Goal: Task Accomplishment & Management: Complete application form

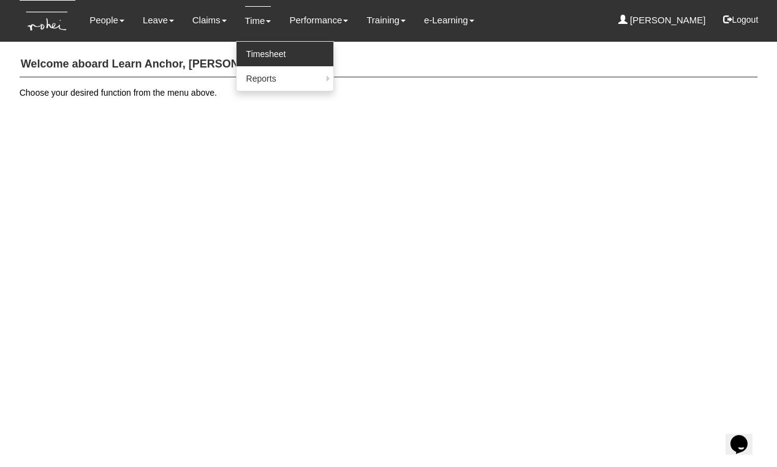
click at [259, 53] on link "Timesheet" at bounding box center [285, 54] width 97 height 25
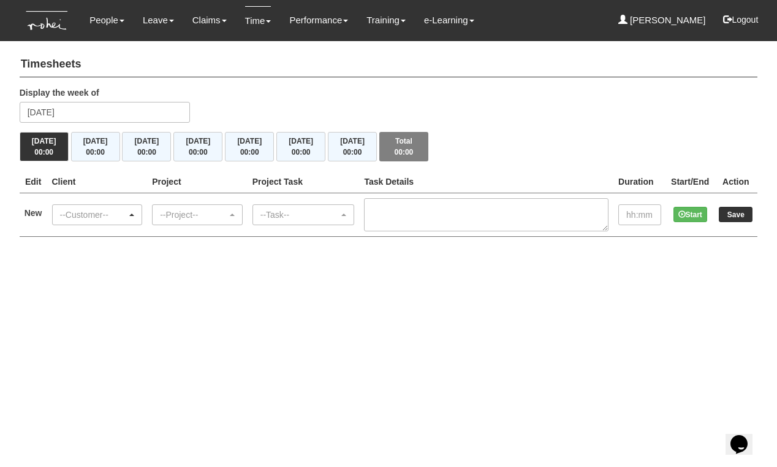
click at [102, 212] on div "--Customer--" at bounding box center [93, 214] width 67 height 12
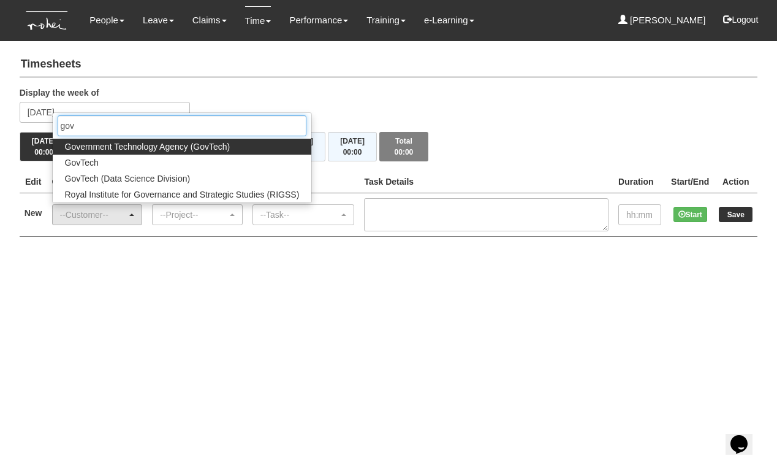
type input "gov"
click at [139, 147] on span "Government Technology Agency (GovTech)" at bounding box center [148, 146] width 166 height 12
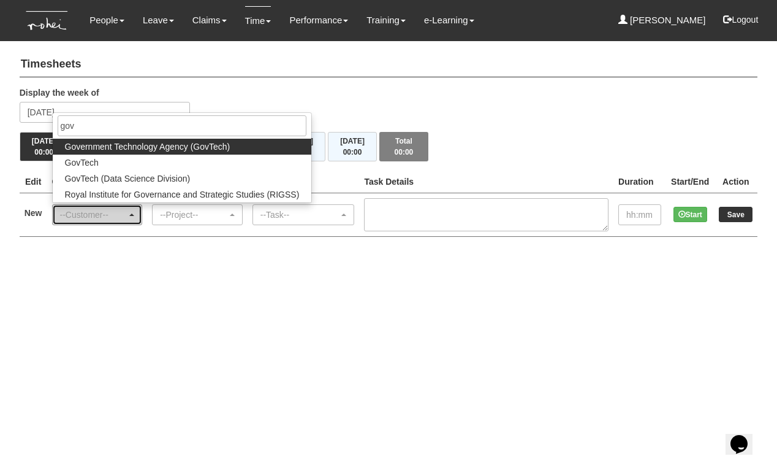
select select "900"
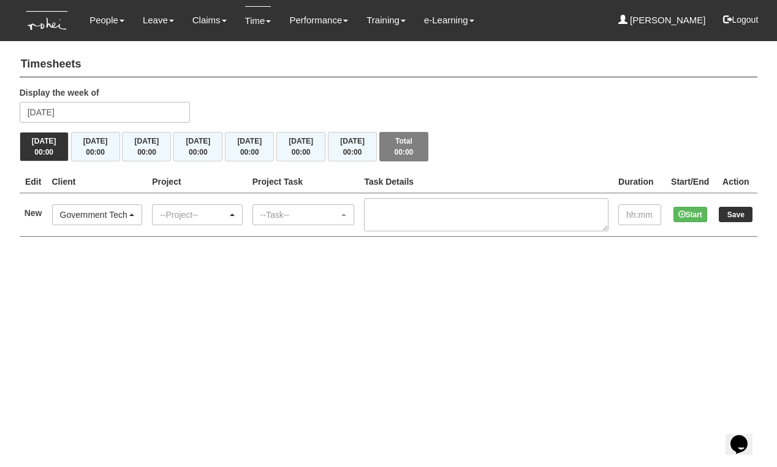
click at [204, 217] on div "--Project--" at bounding box center [193, 214] width 67 height 12
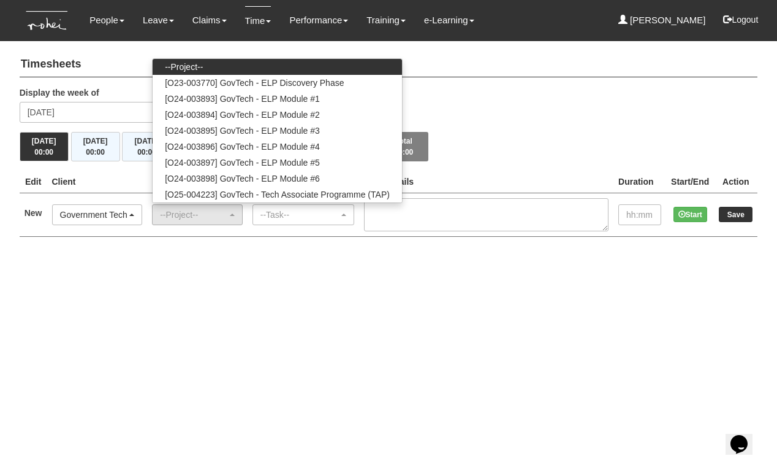
click at [83, 213] on div "Government Technology Agency (GovTech)" at bounding box center [93, 214] width 67 height 12
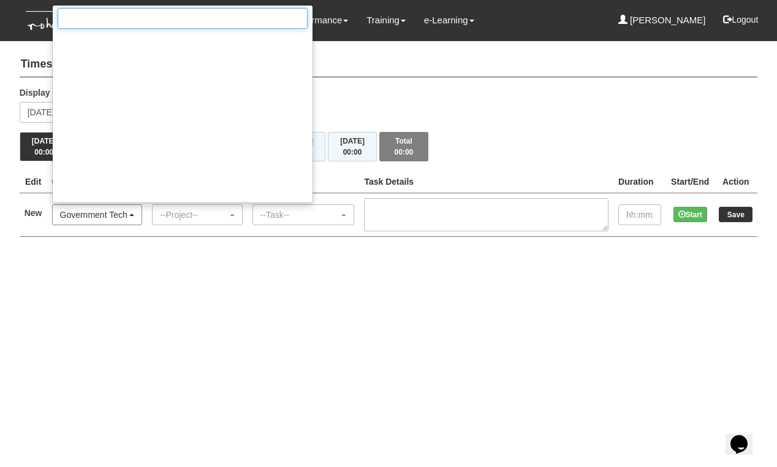
scroll to position [3748, 0]
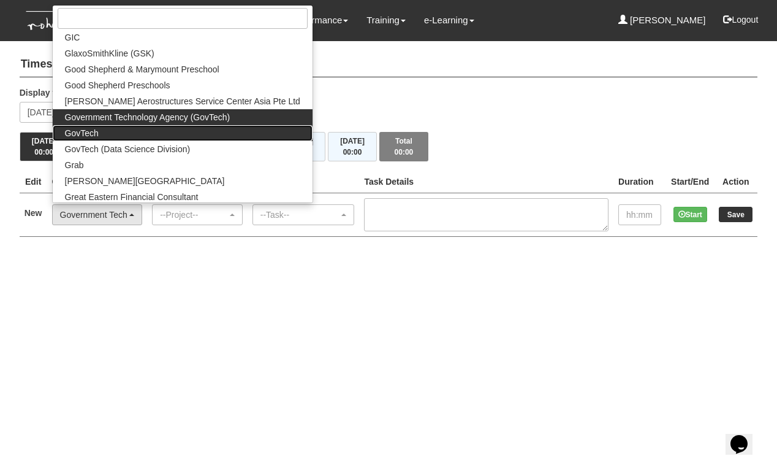
click at [92, 133] on span "GovTech" at bounding box center [82, 133] width 34 height 12
select select "427"
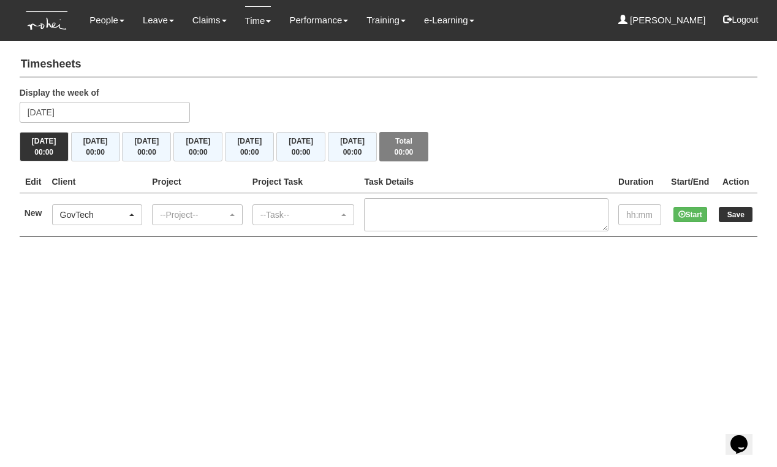
click at [208, 212] on div "--Project--" at bounding box center [193, 214] width 67 height 12
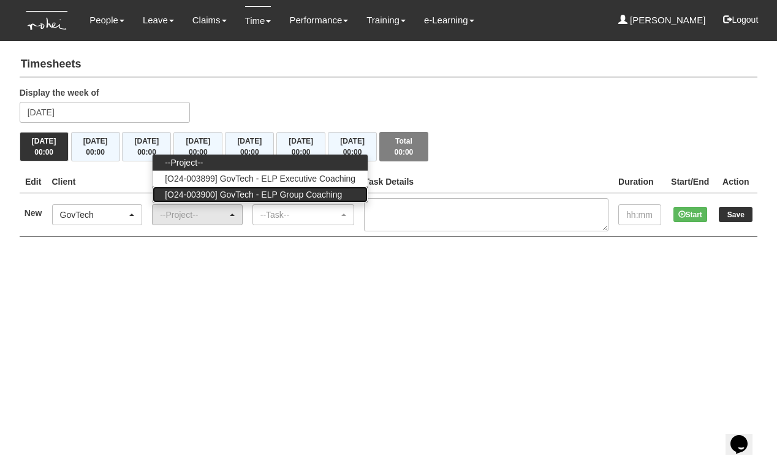
click at [216, 193] on span "[O24-003900] GovTech - ELP Group Coaching" at bounding box center [253, 194] width 177 height 12
select select "2539"
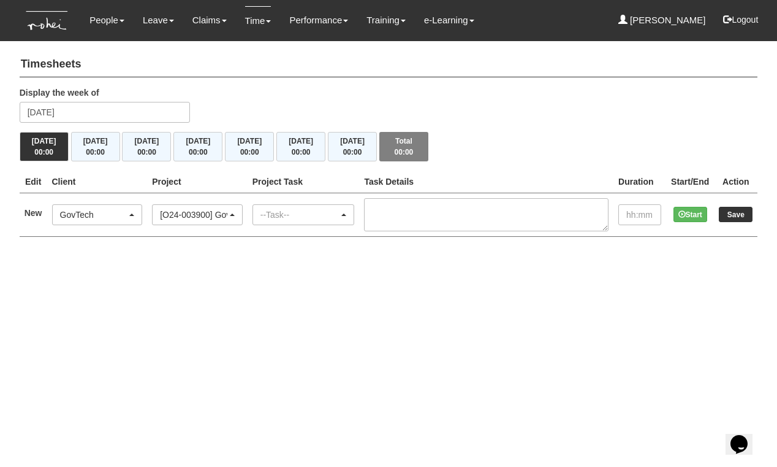
click at [315, 210] on div "--Task--" at bounding box center [300, 214] width 79 height 12
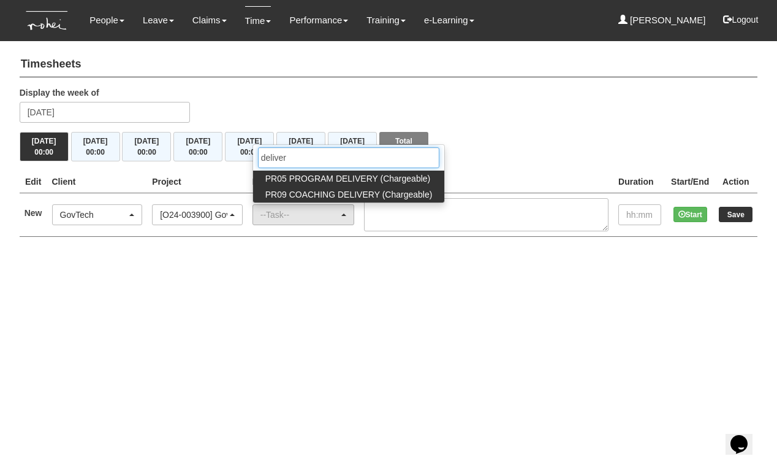
type input "deliver"
click at [334, 190] on span "PR09 COACHING DELIVERY (Chargeable)" at bounding box center [348, 194] width 167 height 12
select select "150"
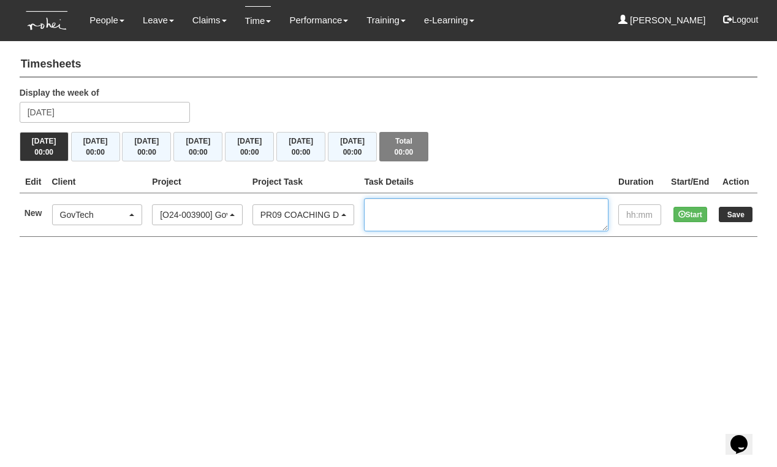
click at [435, 209] on textarea at bounding box center [486, 214] width 245 height 33
click at [454, 205] on textarea "Cohort 12 Group Coaching 1" at bounding box center [486, 214] width 245 height 33
type textarea "Cohort 12, Group Coaching 1"
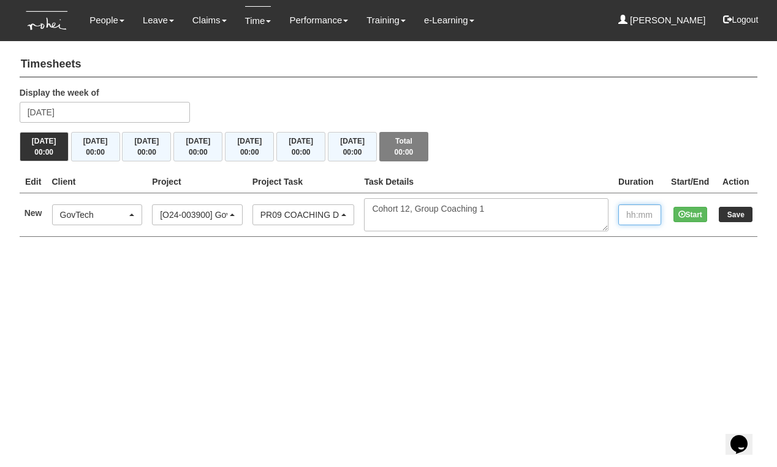
click at [639, 215] on input "text" at bounding box center [640, 214] width 43 height 21
type input "02:00"
click at [726, 212] on input "Save" at bounding box center [736, 214] width 34 height 15
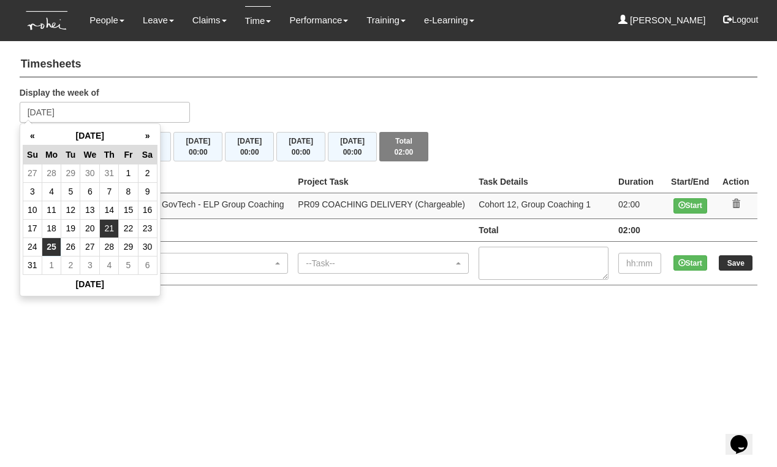
click at [112, 224] on td "21" at bounding box center [109, 228] width 19 height 18
type input "[DATE]"
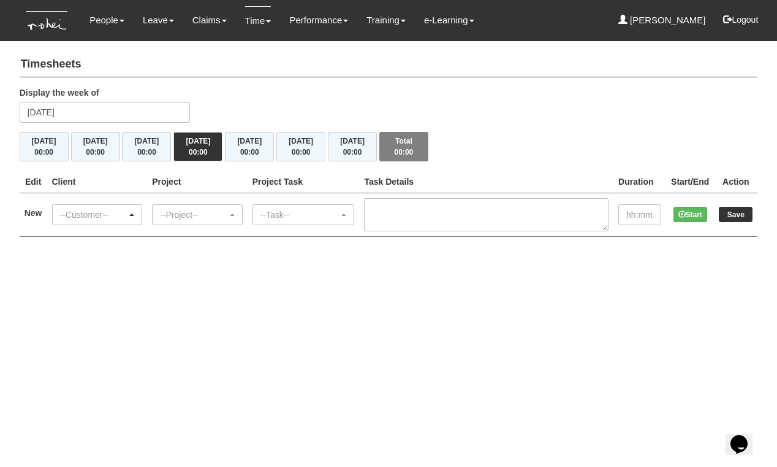
click at [116, 208] on div "--Customer--" at bounding box center [93, 214] width 67 height 12
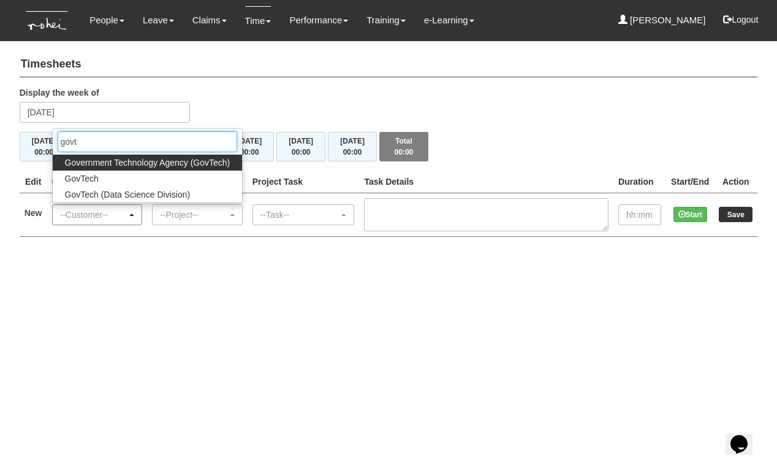
type input "govt"
drag, startPoint x: 116, startPoint y: 208, endPoint x: 129, endPoint y: 157, distance: 52.6
click at [129, 157] on span "Government Technology Agency (GovTech)" at bounding box center [148, 162] width 166 height 12
select select "900"
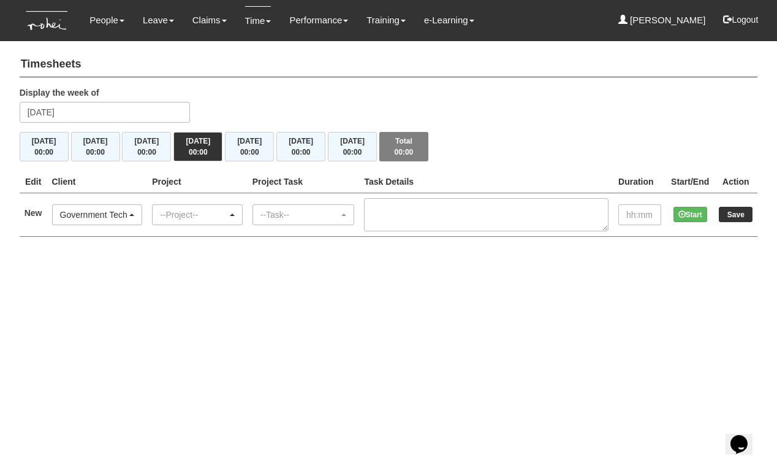
click at [193, 213] on div "--Project--" at bounding box center [193, 214] width 67 height 12
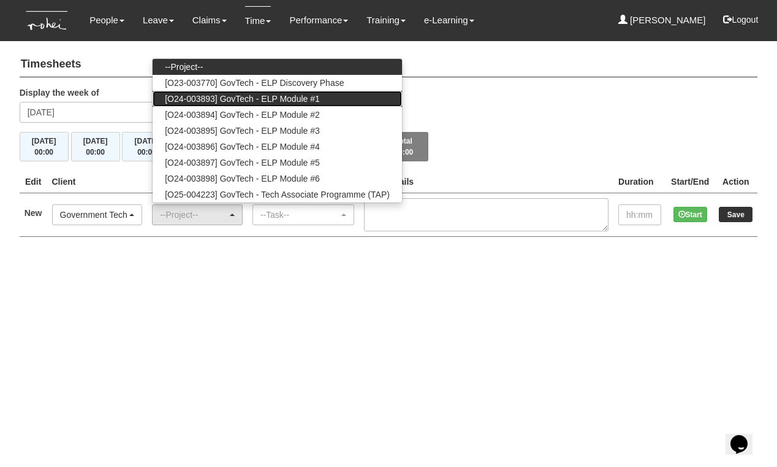
click at [248, 97] on span "[O24-003893] GovTech - ELP Module #1" at bounding box center [242, 99] width 155 height 12
select select "2507"
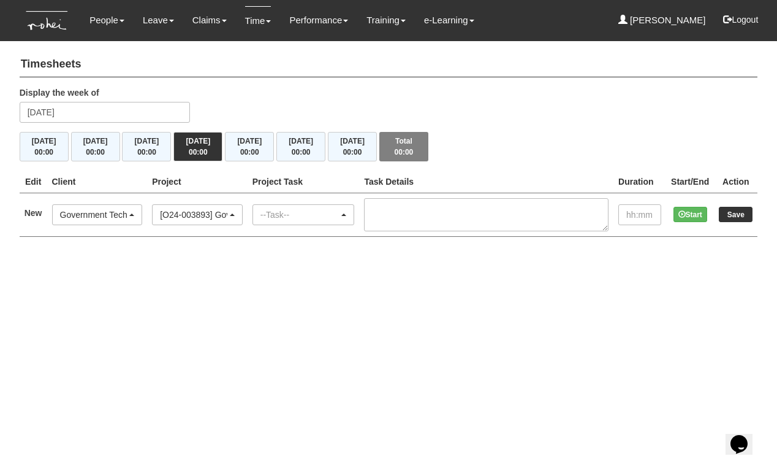
click at [324, 209] on div "--Task--" at bounding box center [300, 214] width 79 height 12
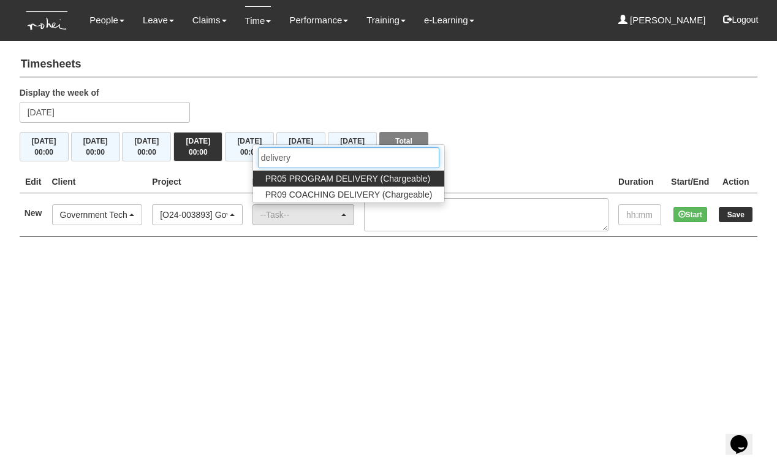
type input "delivery"
click at [335, 174] on span "PR05 PROGRAM DELIVERY (Chargeable)" at bounding box center [347, 178] width 165 height 12
select select "89"
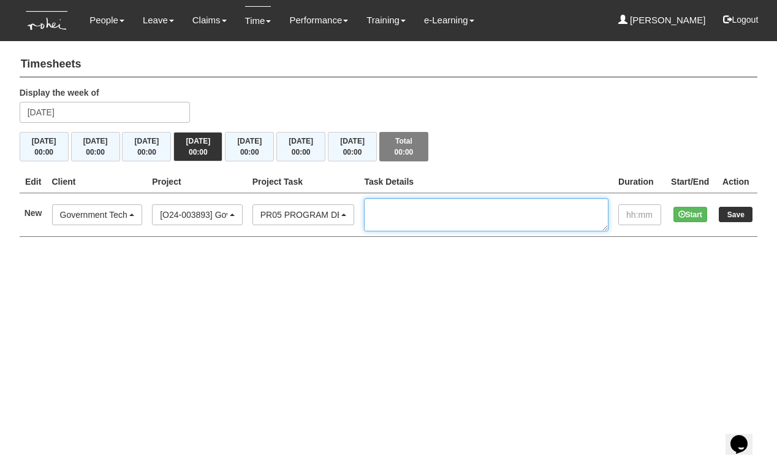
click at [444, 205] on textarea at bounding box center [486, 214] width 245 height 33
type textarea "Cohort 12, M1, co-facilitation"
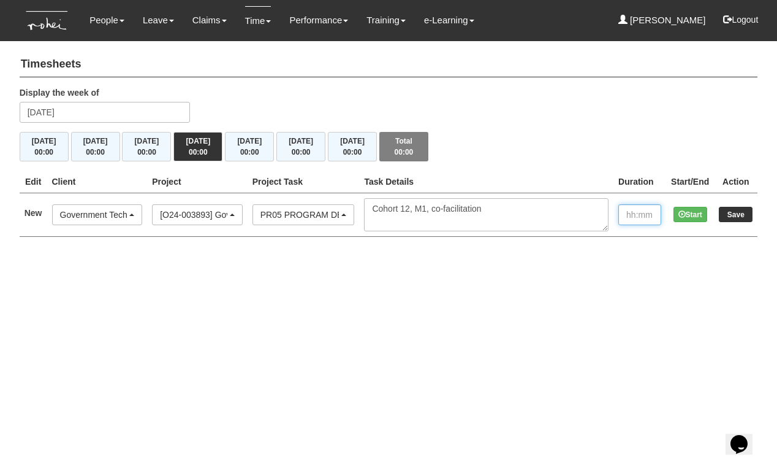
click at [625, 212] on input "text" at bounding box center [640, 214] width 43 height 21
type input "08:00"
click at [741, 213] on input "Save" at bounding box center [736, 214] width 34 height 15
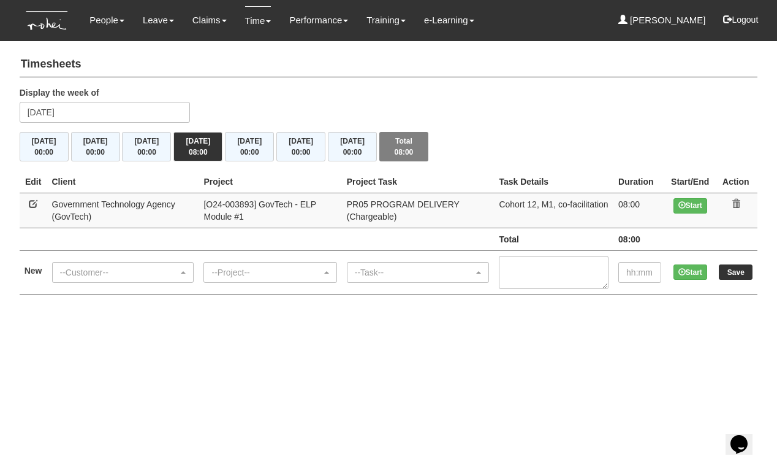
click at [34, 201] on link at bounding box center [33, 203] width 9 height 9
select select "900"
select select "89"
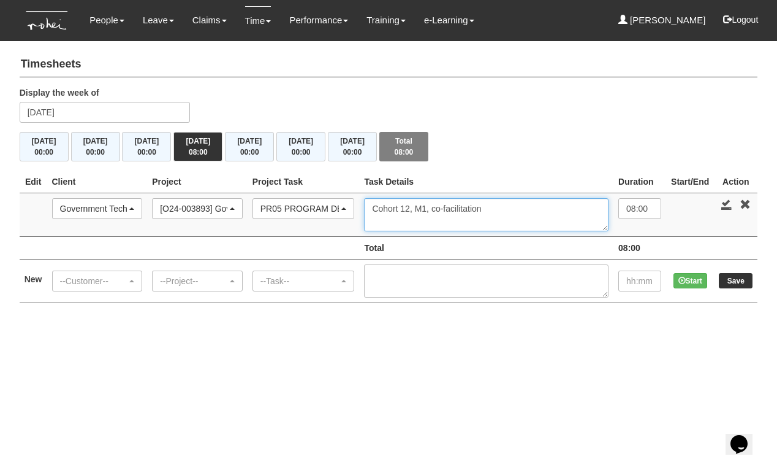
click at [454, 204] on textarea "Cohort 12, M1, co-facilitation" at bounding box center [486, 214] width 245 height 33
drag, startPoint x: 536, startPoint y: 208, endPoint x: 410, endPoint y: 207, distance: 126.3
click at [410, 207] on textarea "Cohort 13, M1, co-facilitation" at bounding box center [486, 214] width 245 height 33
type textarea "Cohort 13, M1, co-facilitation"
click at [723, 202] on link at bounding box center [727, 204] width 11 height 11
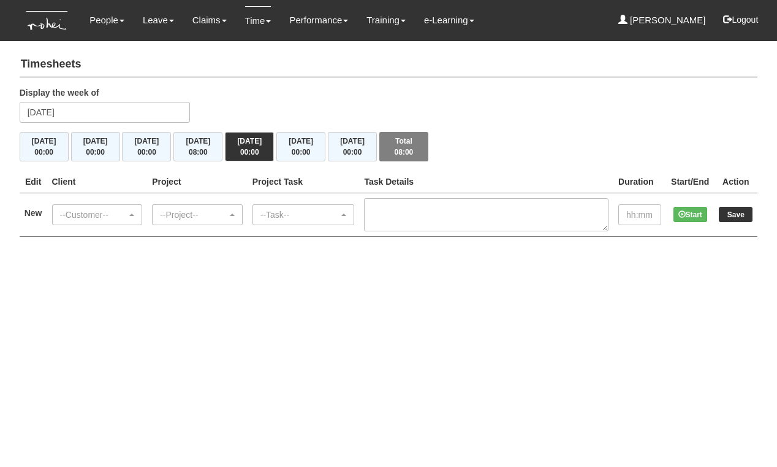
click at [88, 222] on div "--Customer--" at bounding box center [98, 215] width 90 height 20
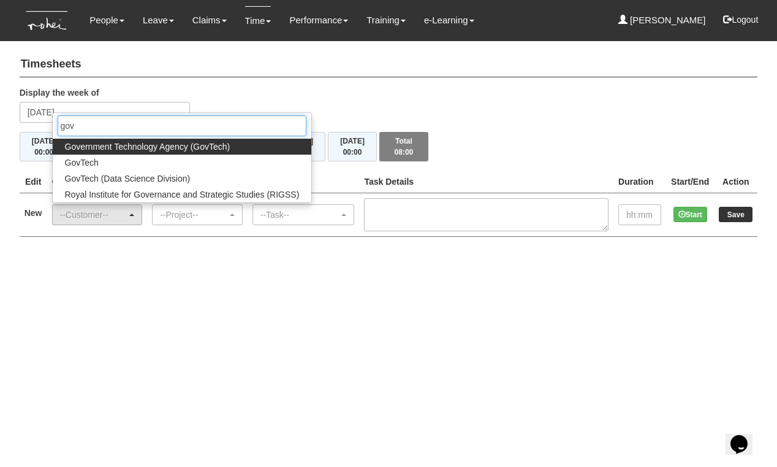
type input "gov"
click at [106, 142] on span "Government Technology Agency (GovTech)" at bounding box center [148, 146] width 166 height 12
select select "900"
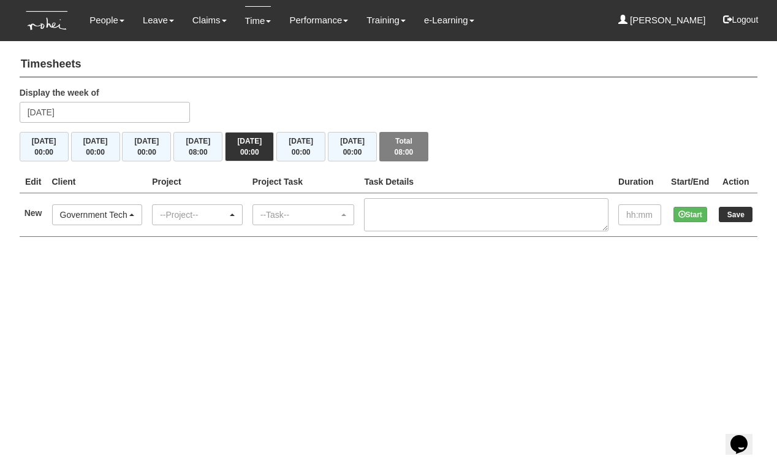
click at [206, 210] on div "--Project--" at bounding box center [193, 214] width 67 height 12
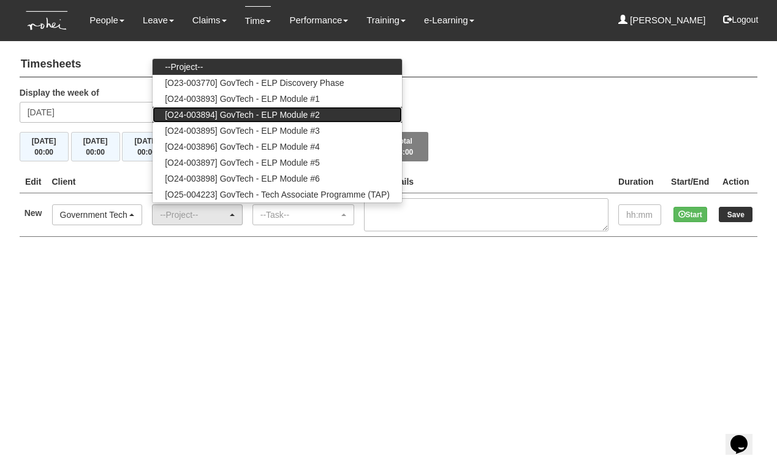
click at [240, 111] on span "[O24-003894] GovTech - ELP Module #2" at bounding box center [242, 115] width 155 height 12
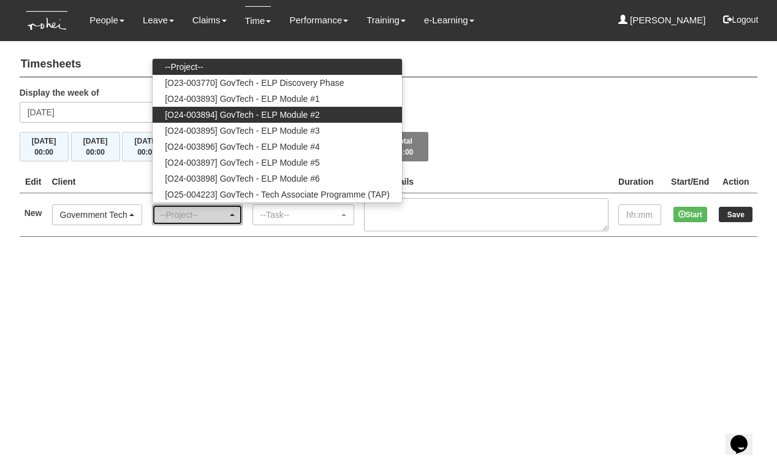
select select "2506"
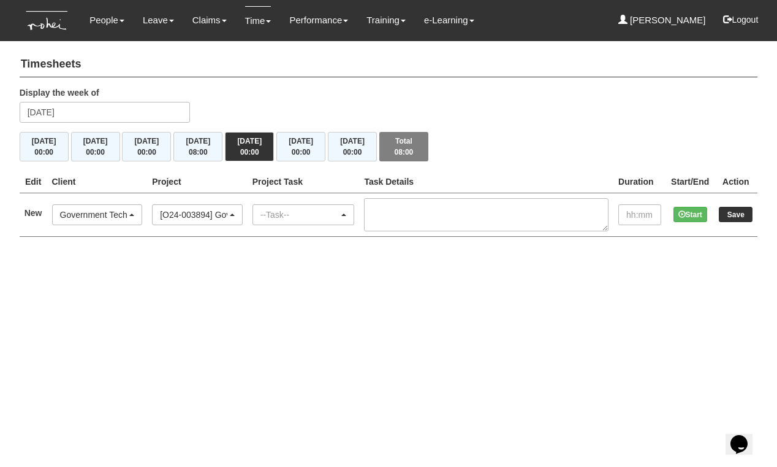
click at [310, 208] on div "--Task--" at bounding box center [300, 214] width 79 height 12
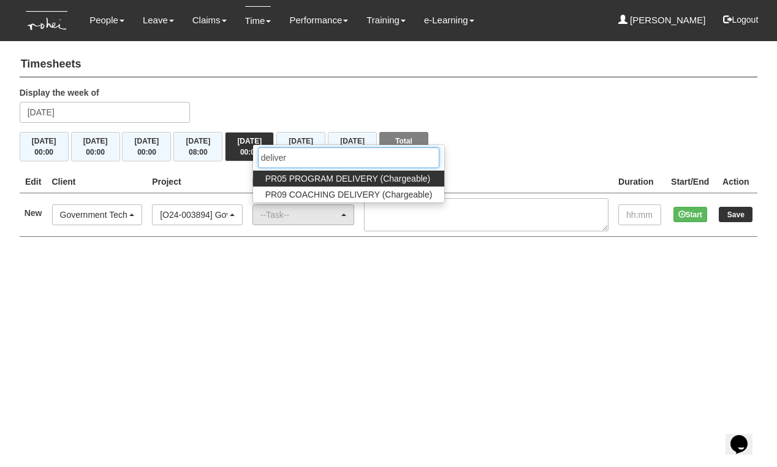
type input "deliver"
click at [321, 175] on span "PR05 PROGRAM DELIVERY (Chargeable)" at bounding box center [347, 178] width 165 height 12
select select "89"
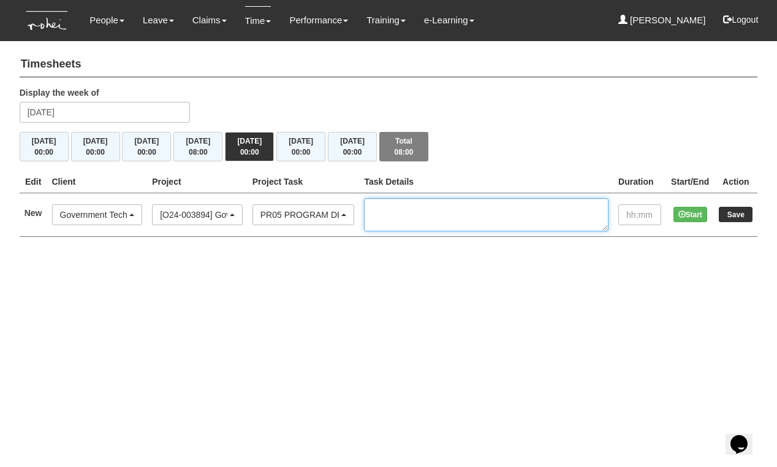
click at [437, 211] on textarea at bounding box center [486, 214] width 245 height 33
paste textarea "Cohort 13, M1, co-facilitation"
click at [469, 208] on textarea "Cohort 13, M1, co-facilitation" at bounding box center [486, 214] width 245 height 33
type textarea "Cohort 13, M2, co-facilitation"
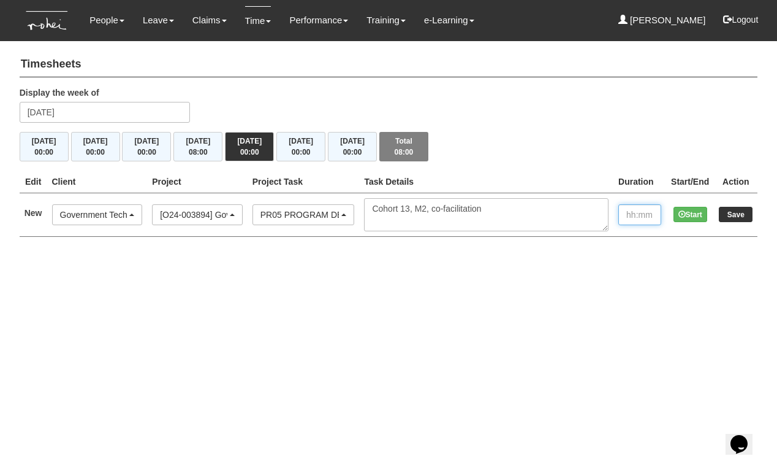
click at [638, 216] on input "text" at bounding box center [640, 214] width 43 height 21
type input "08:00"
click at [736, 215] on input "Save" at bounding box center [736, 214] width 34 height 15
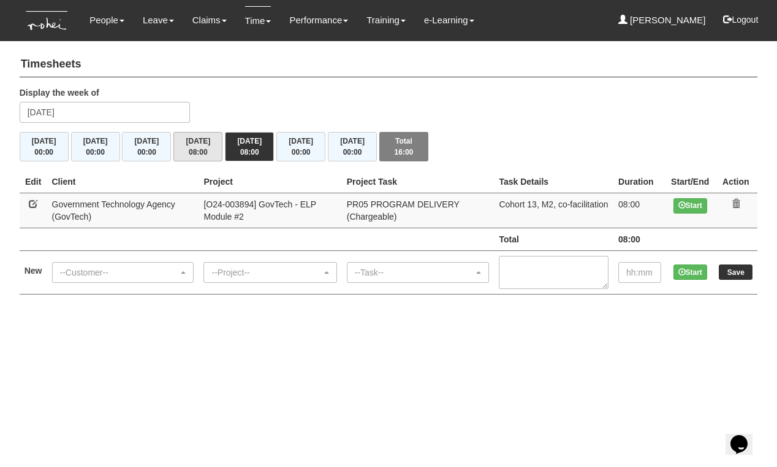
click at [197, 142] on button "[DATE] 08:00" at bounding box center [198, 146] width 49 height 29
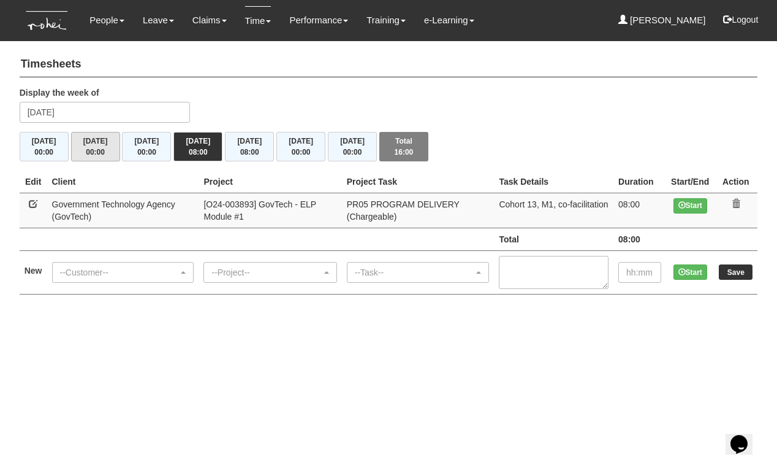
click at [86, 148] on span "00:00" at bounding box center [95, 152] width 19 height 9
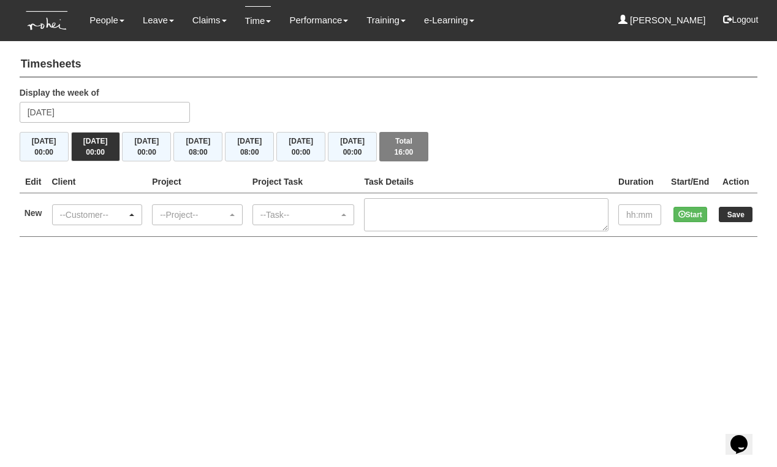
click at [95, 216] on div "--Customer--" at bounding box center [93, 214] width 67 height 12
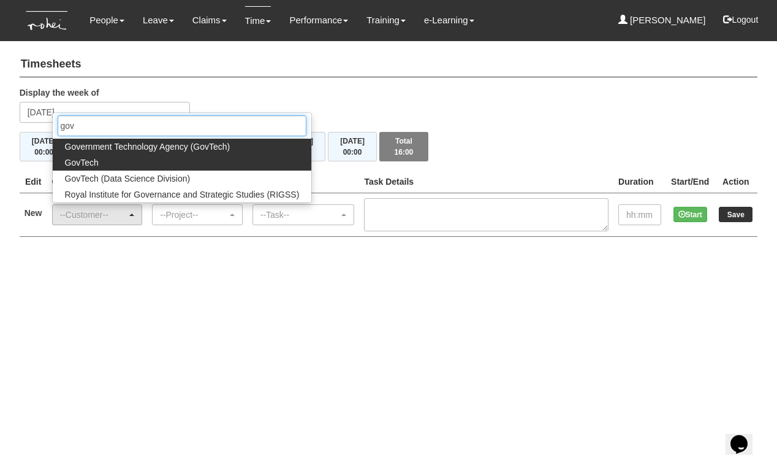
type input "gov"
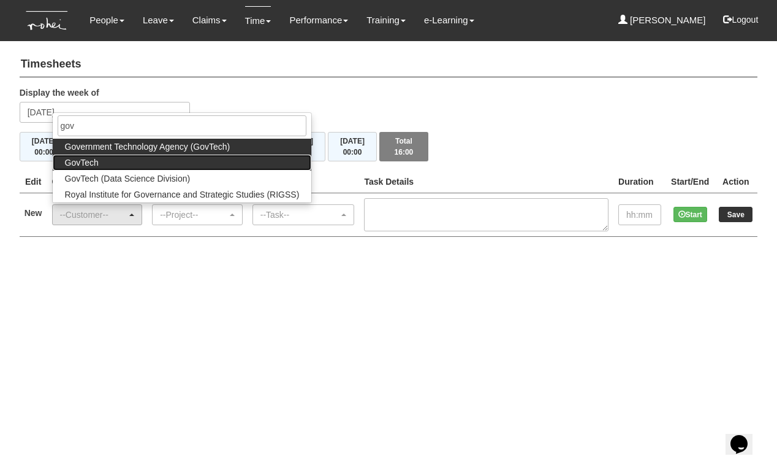
click at [144, 161] on link "GovTech" at bounding box center [182, 162] width 259 height 16
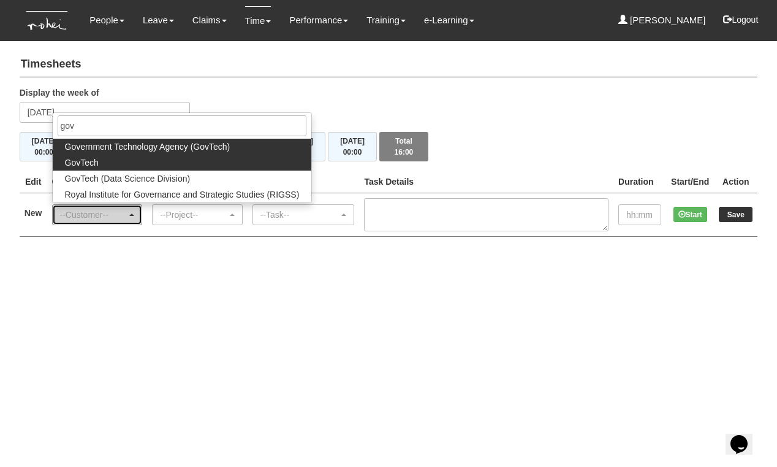
select select "427"
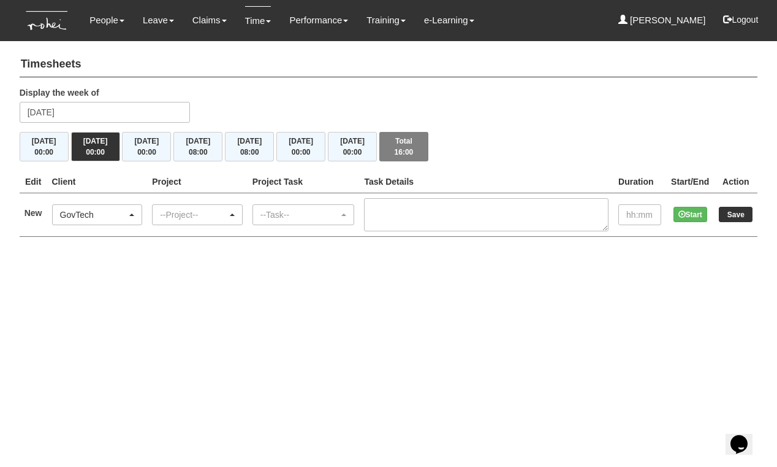
click at [196, 217] on div "--Project--" at bounding box center [193, 214] width 67 height 12
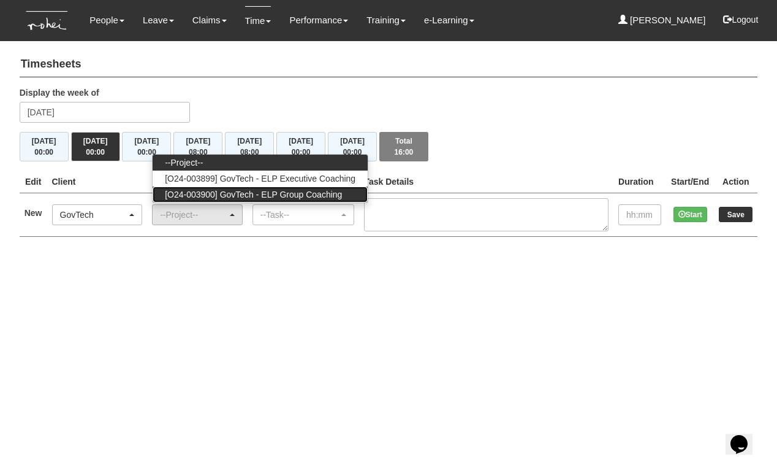
click at [231, 194] on span "[O24-003900] GovTech - ELP Group Coaching" at bounding box center [253, 194] width 177 height 12
select select "2539"
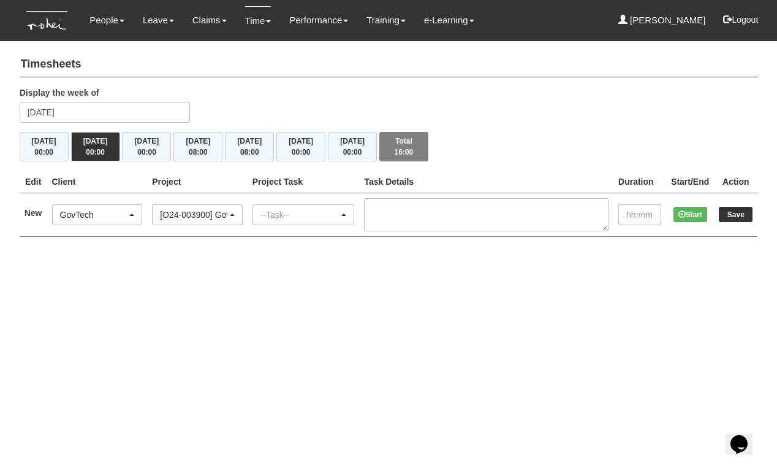
click at [309, 216] on div "--Task--" at bounding box center [300, 214] width 79 height 12
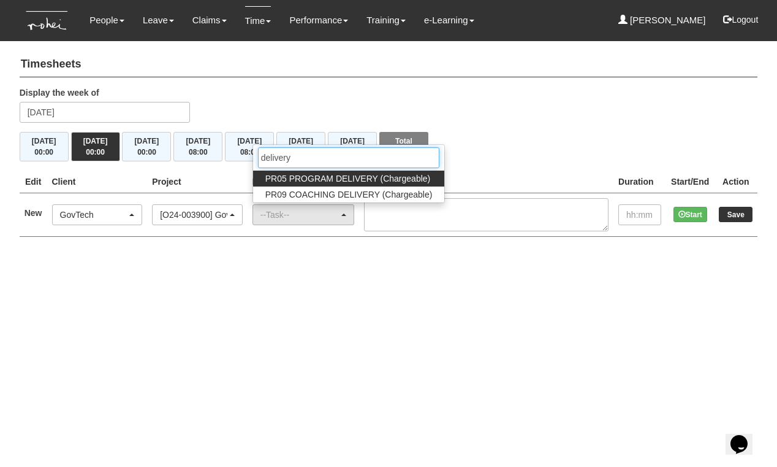
type input "delivery"
click at [329, 179] on span "PR05 PROGRAM DELIVERY (Chargeable)" at bounding box center [347, 178] width 165 height 12
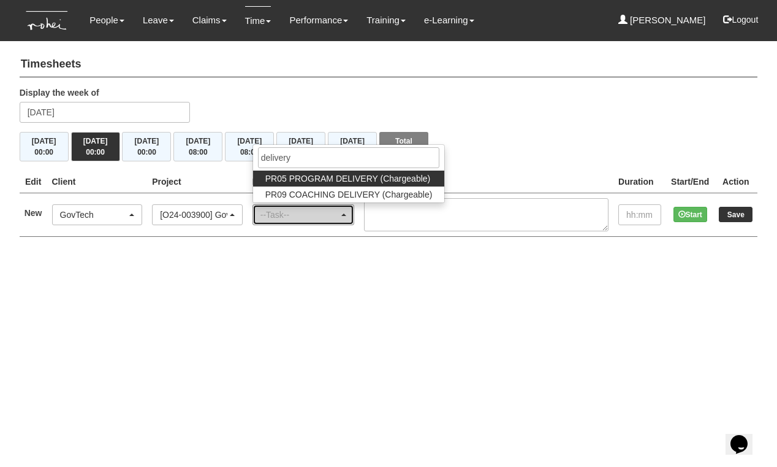
select select "89"
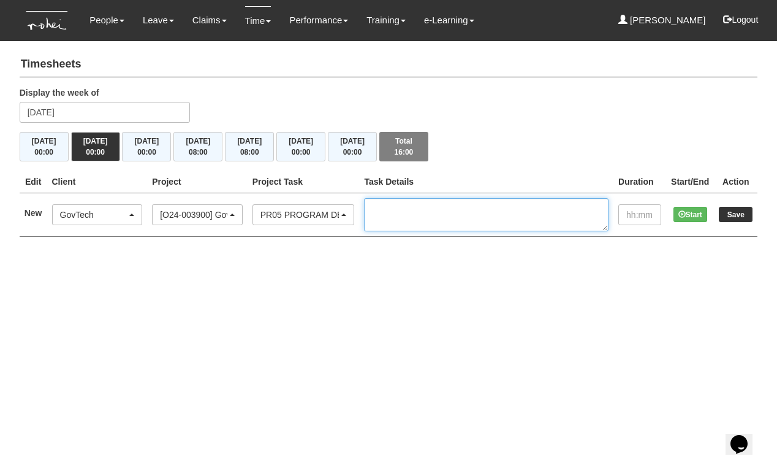
click at [434, 205] on textarea at bounding box center [486, 214] width 245 height 33
type textarea "Cohort 10, GC2"
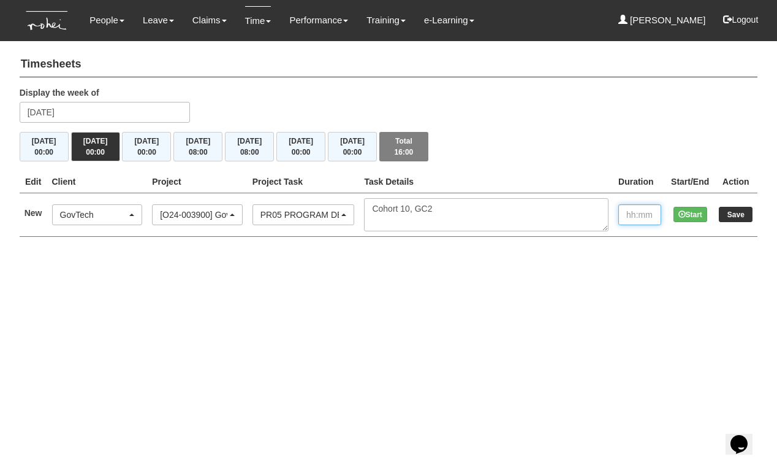
click at [625, 214] on input "text" at bounding box center [640, 214] width 43 height 21
type input "02:00"
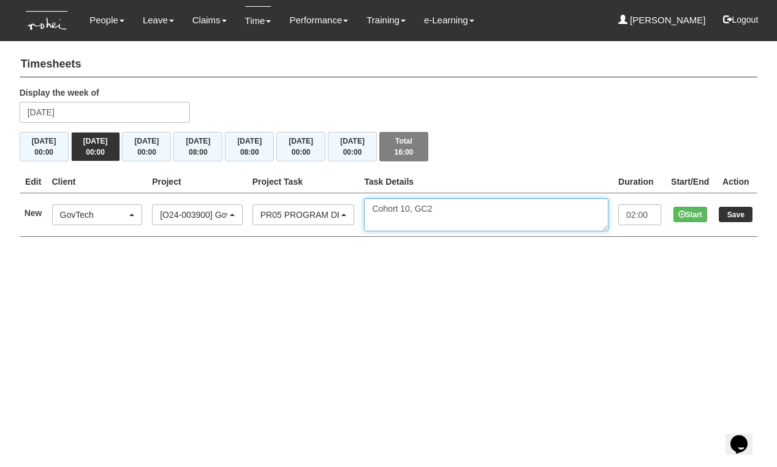
click at [487, 212] on textarea "Cohort 10, GC2" at bounding box center [486, 214] width 245 height 33
click at [724, 215] on input "Save" at bounding box center [736, 214] width 34 height 15
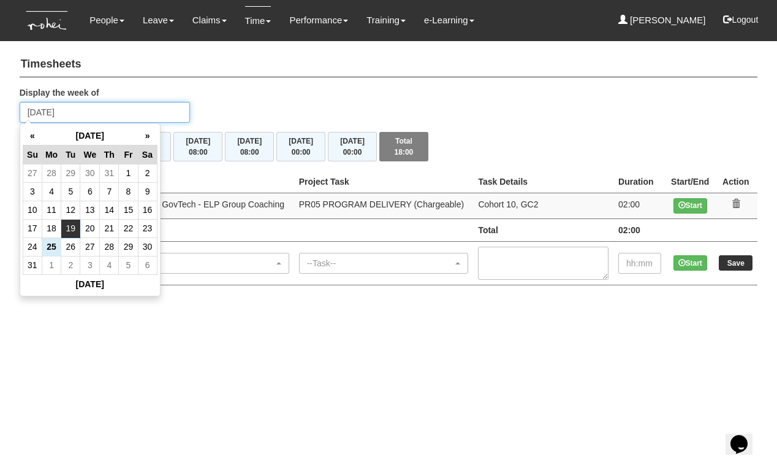
click at [85, 110] on input "[DATE]" at bounding box center [105, 112] width 171 height 21
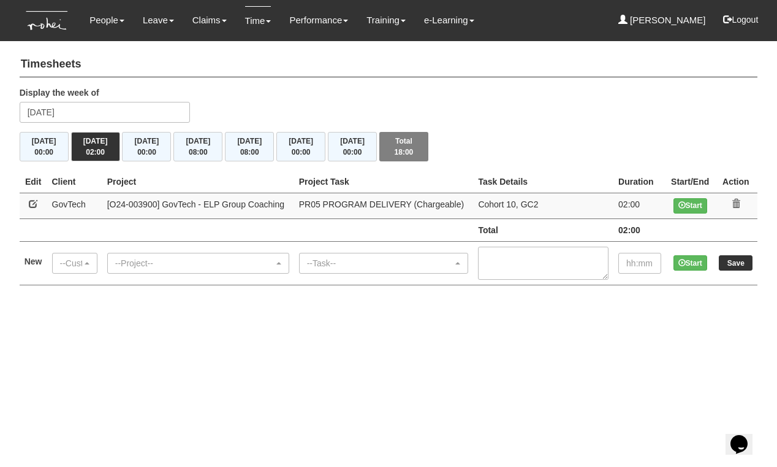
click at [183, 310] on html "Toggle navigation People Personal Information Staff Directory Leave Apply for L…" at bounding box center [388, 155] width 777 height 310
click at [105, 119] on input "[DATE]" at bounding box center [105, 112] width 171 height 21
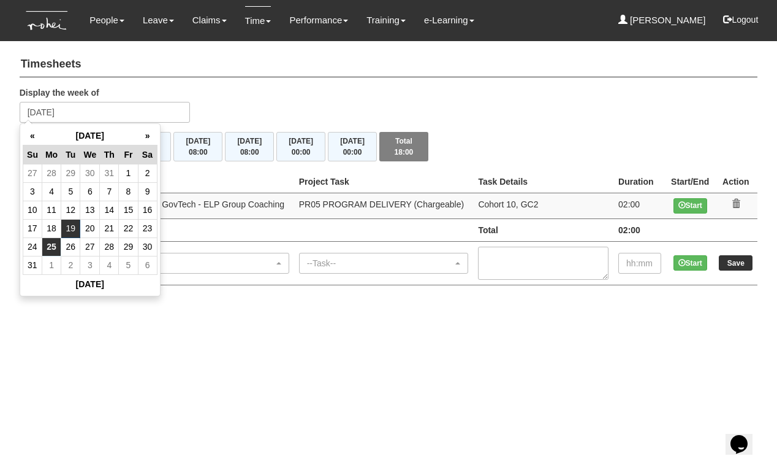
click at [51, 245] on td "25" at bounding box center [51, 246] width 19 height 18
type input "[DATE]"
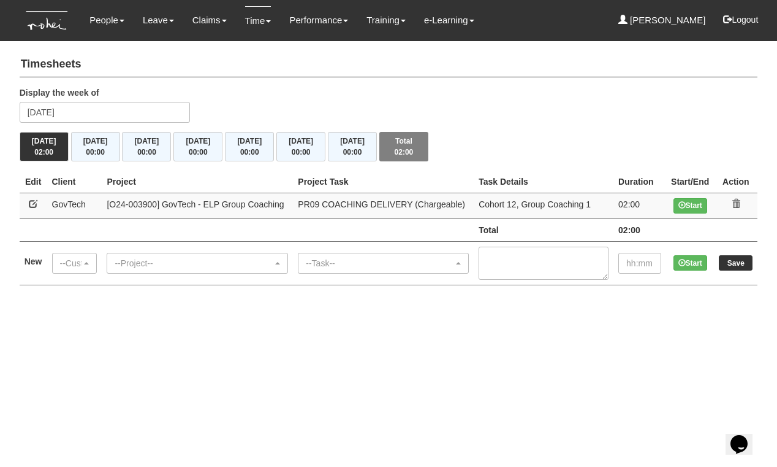
click at [32, 201] on link at bounding box center [33, 203] width 9 height 9
select select "427"
select select "150"
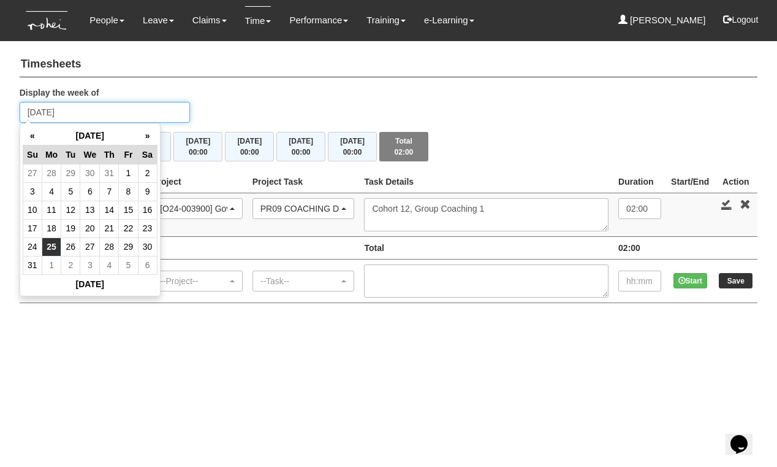
click at [77, 116] on input "Monday 25 August 2025" at bounding box center [105, 112] width 171 height 21
click at [72, 231] on td "19" at bounding box center [70, 228] width 19 height 18
type input "[DATE]"
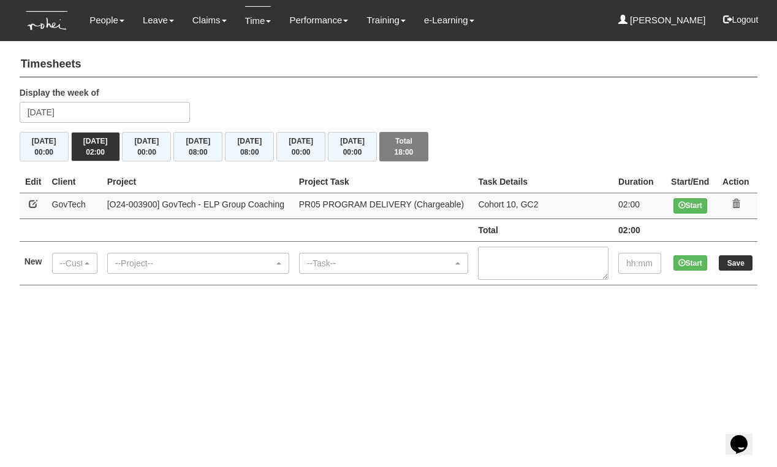
click at [31, 202] on link at bounding box center [33, 203] width 9 height 9
select select "427"
select select "89"
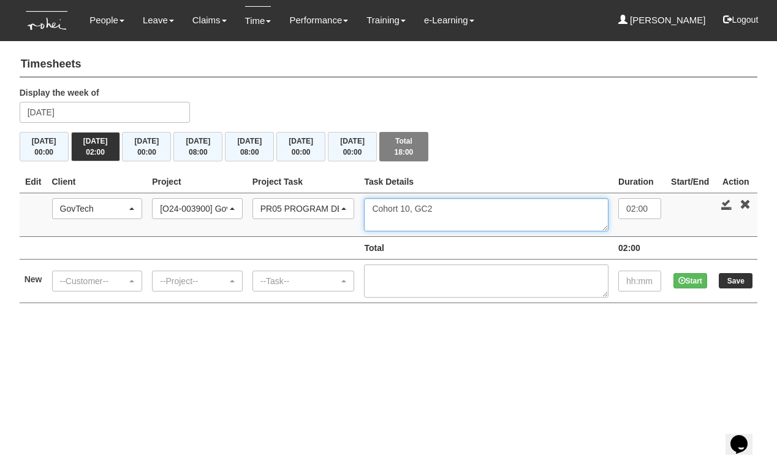
click at [464, 207] on textarea "Cohort 10, GC2" at bounding box center [486, 214] width 245 height 33
type textarea "Cohort 10, Group Coaching 2"
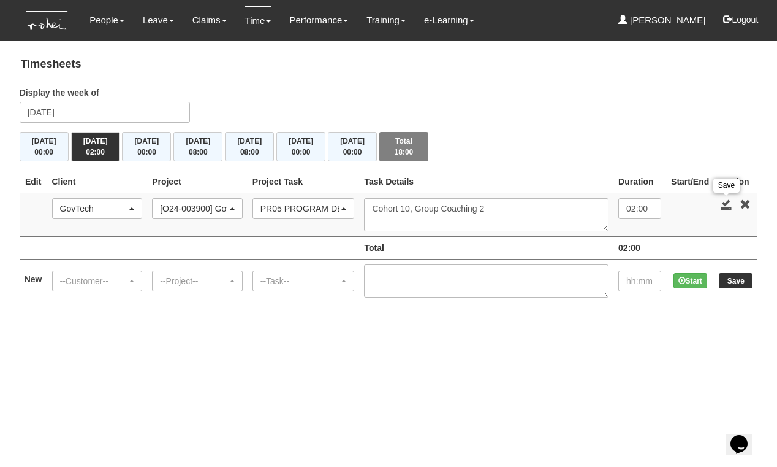
click at [722, 201] on link at bounding box center [727, 204] width 11 height 11
